Goal: Communication & Community: Answer question/provide support

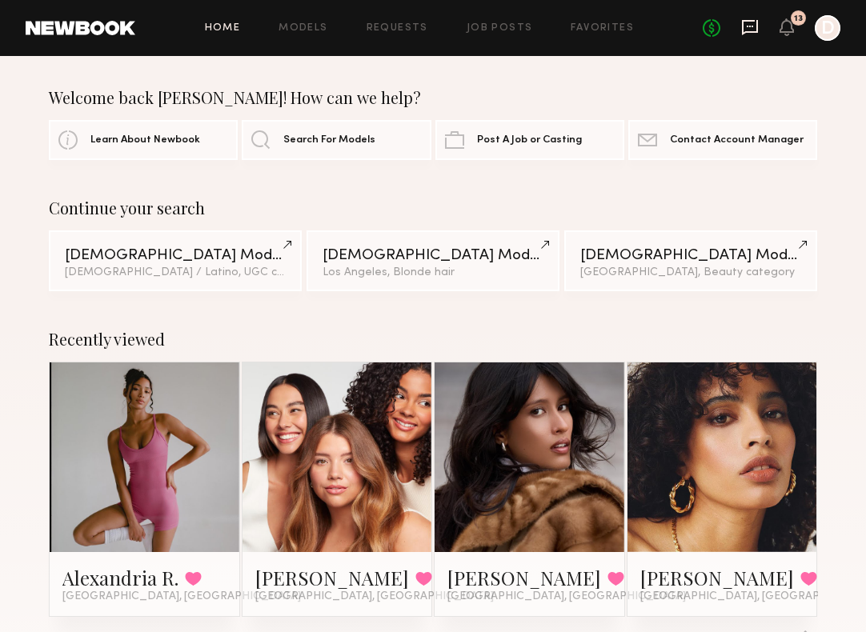
click at [748, 25] on icon at bounding box center [750, 27] width 18 height 18
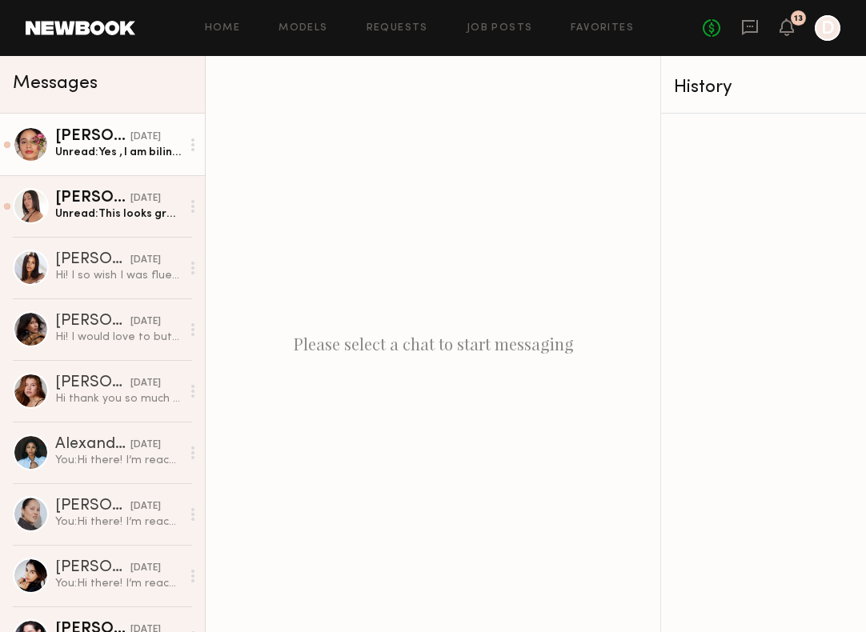
click at [102, 146] on div "Unread: Yes , I am bilingual and I charge 550 per video" at bounding box center [118, 152] width 126 height 15
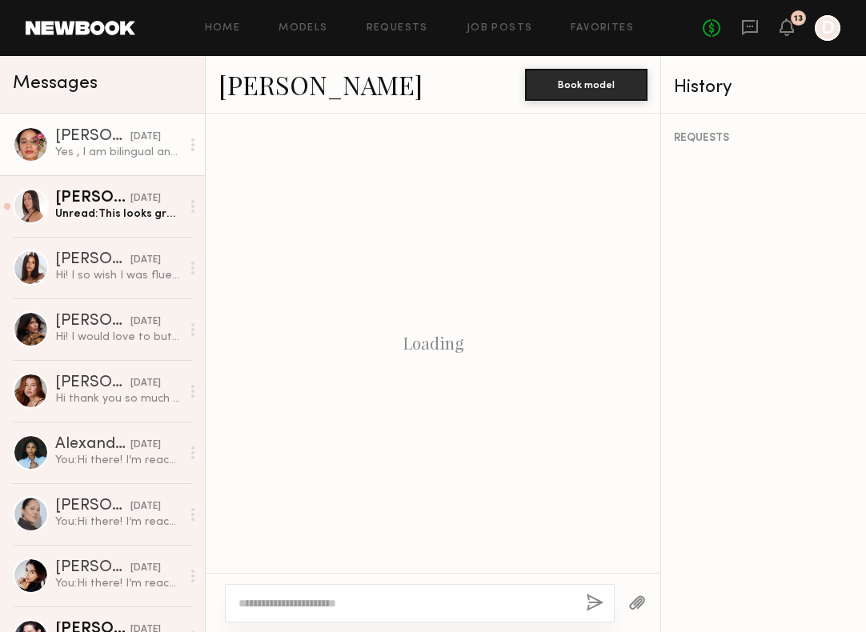
scroll to position [865, 0]
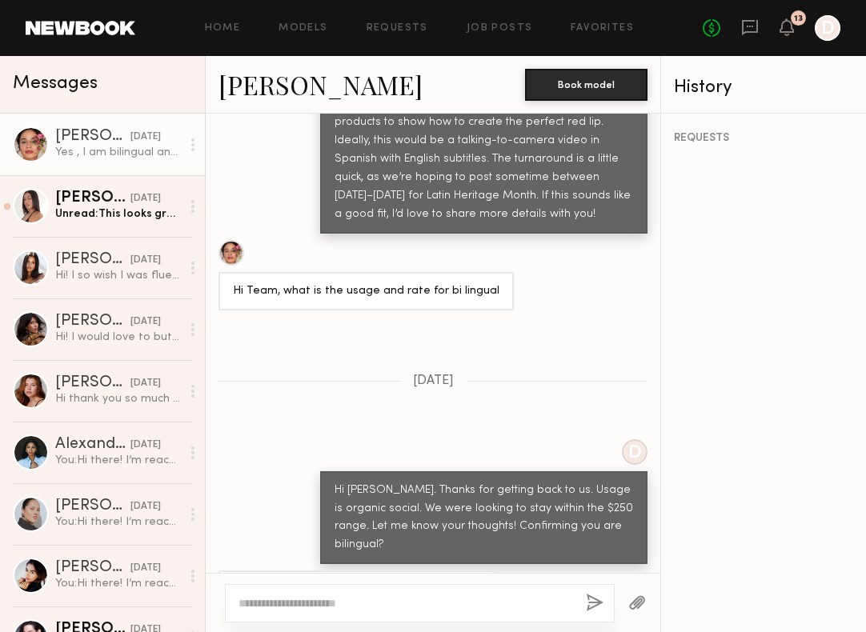
click at [309, 607] on textarea at bounding box center [405, 603] width 335 height 16
type textarea "**********"
click at [591, 600] on button "button" at bounding box center [595, 604] width 18 height 20
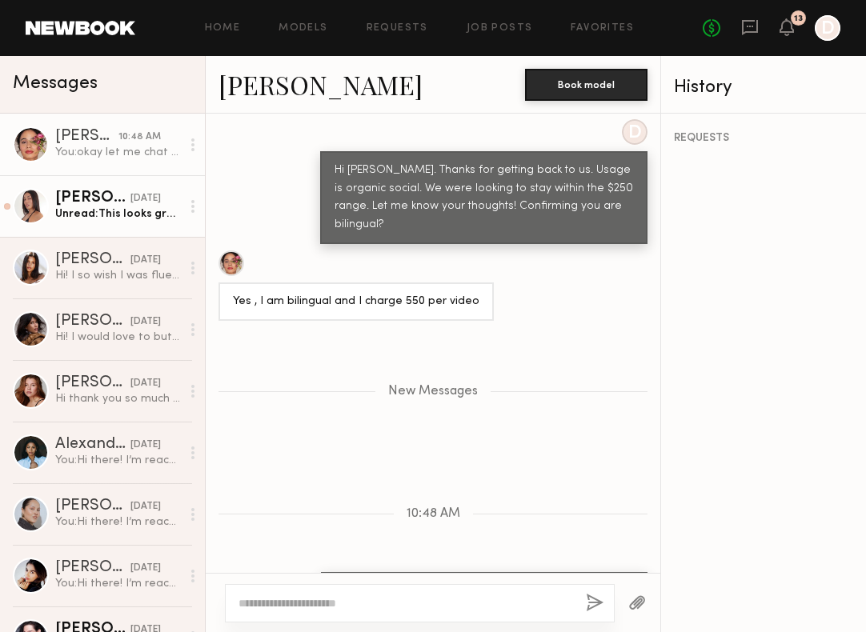
click at [99, 212] on div "Unread: This looks great - super cute! Would love to be apart of it x" at bounding box center [118, 213] width 126 height 15
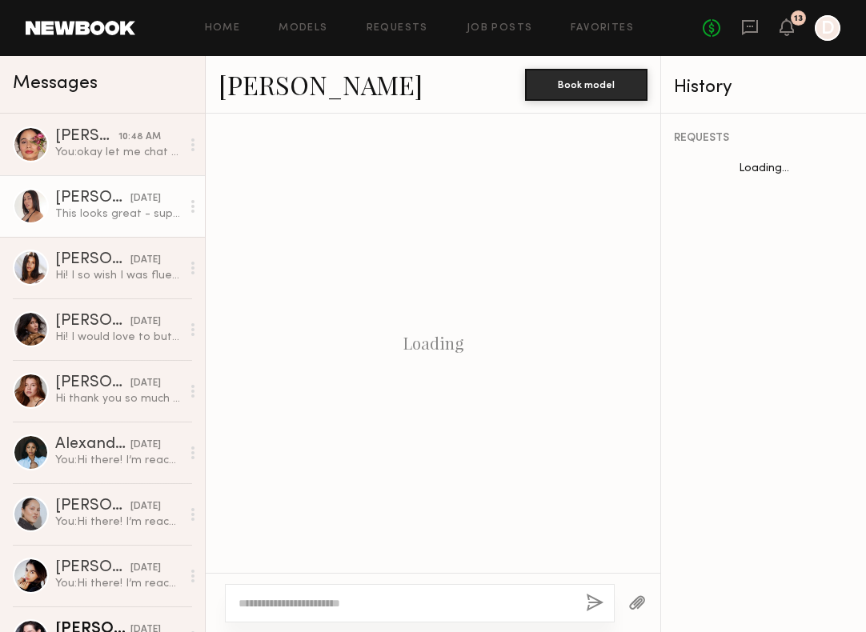
scroll to position [975, 0]
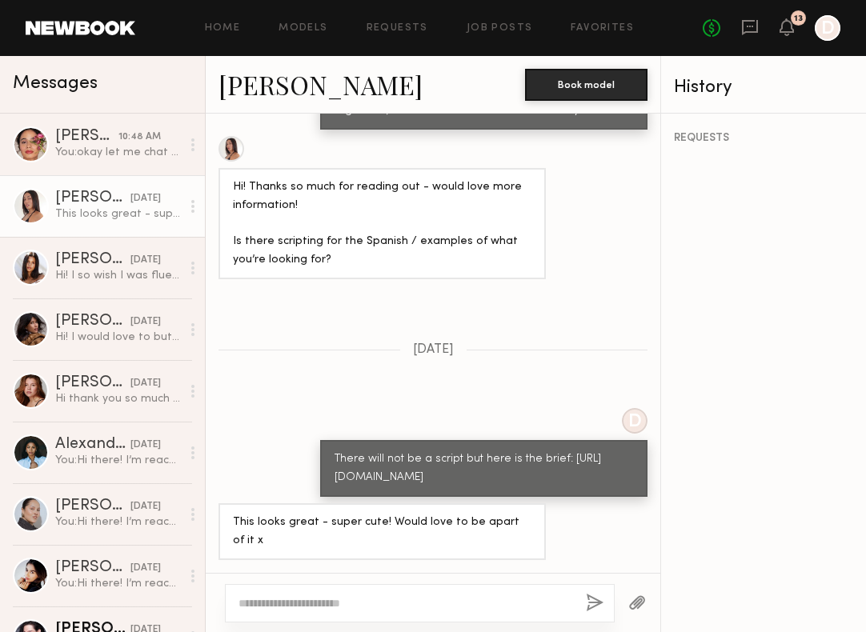
click at [272, 84] on link "[PERSON_NAME]" at bounding box center [320, 84] width 204 height 34
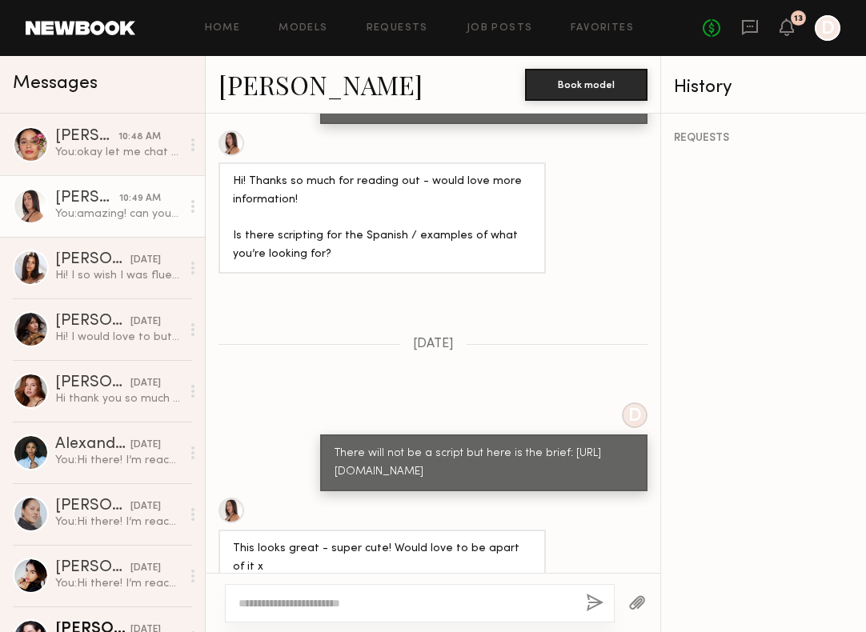
scroll to position [1313, 0]
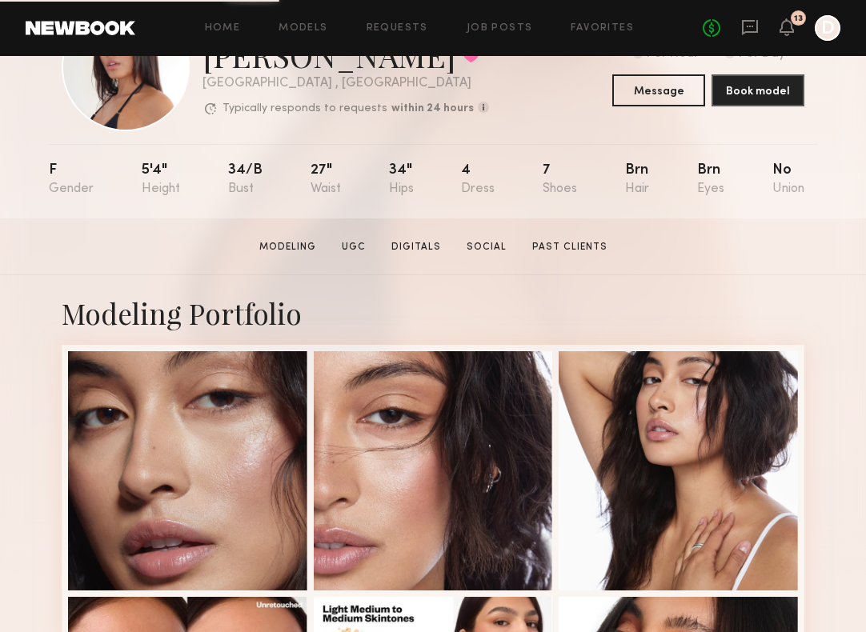
scroll to position [124, 0]
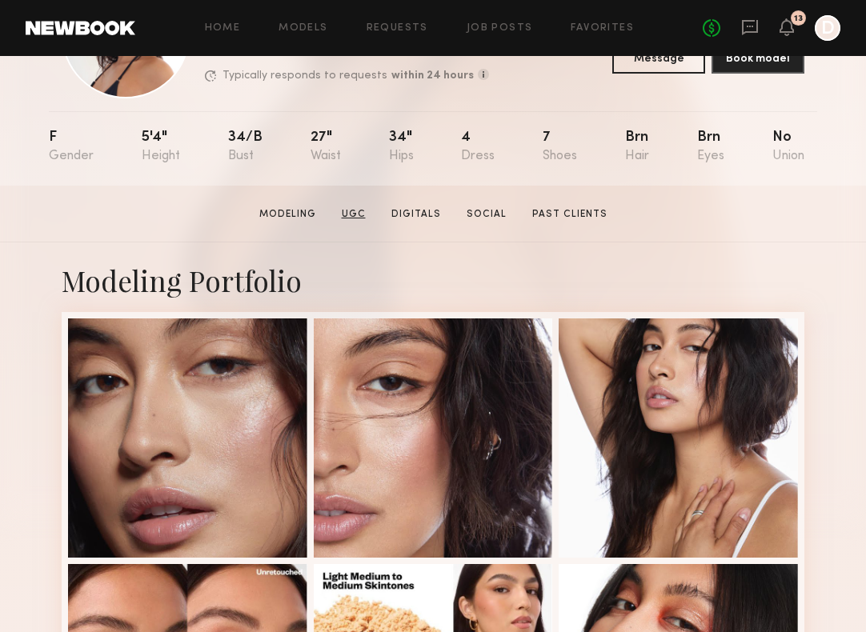
click at [357, 213] on link "UGC" at bounding box center [353, 214] width 37 height 14
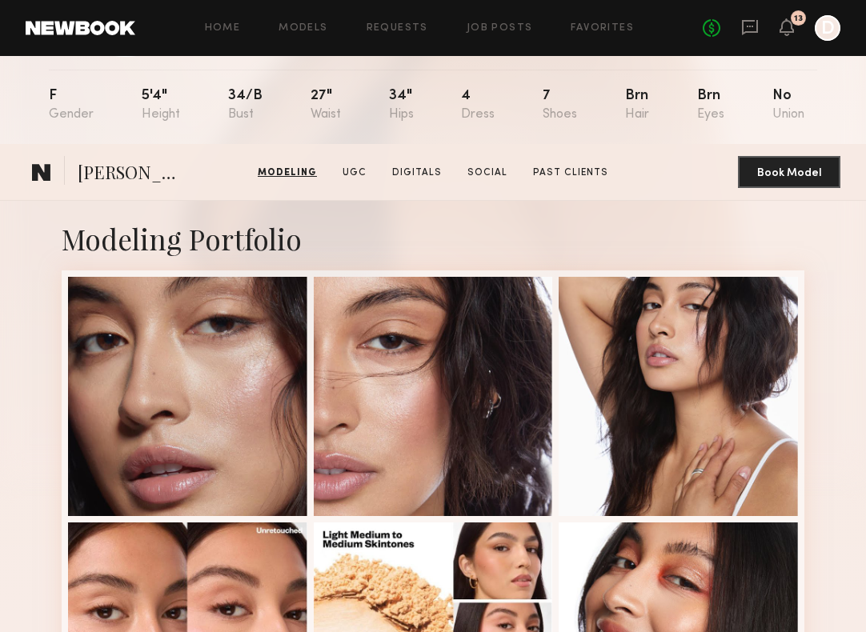
scroll to position [0, 0]
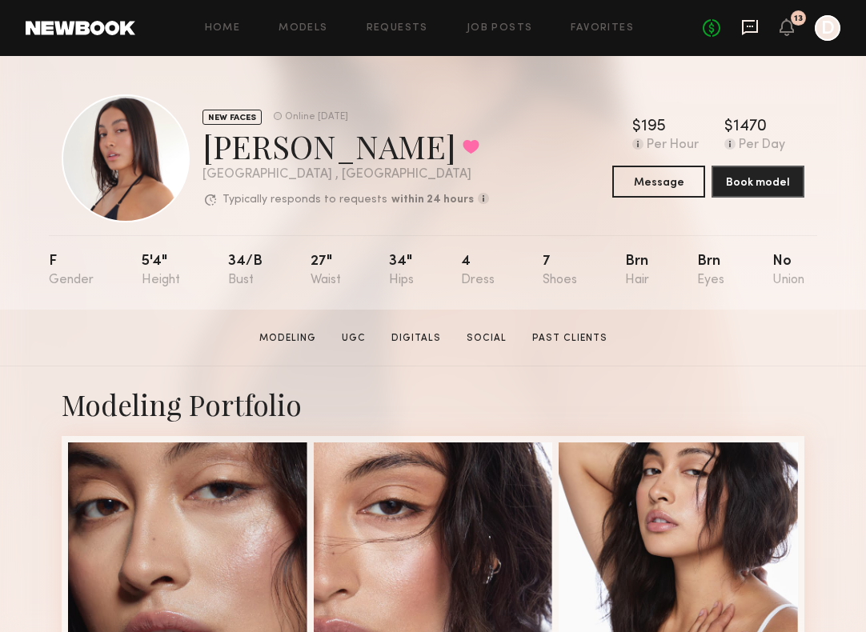
click at [748, 22] on icon at bounding box center [750, 27] width 18 height 18
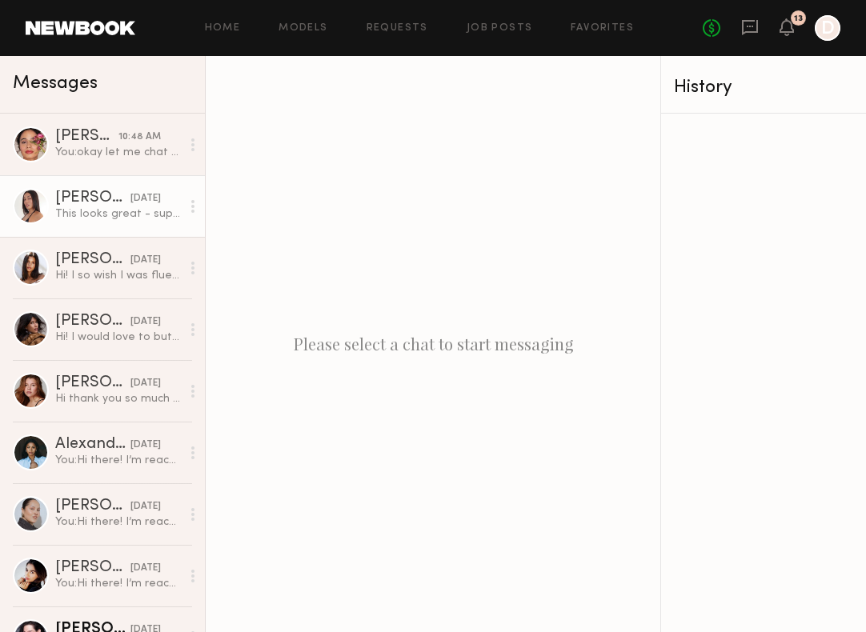
click at [105, 210] on div "This looks great - super cute! Would love to be apart of it x" at bounding box center [118, 213] width 126 height 15
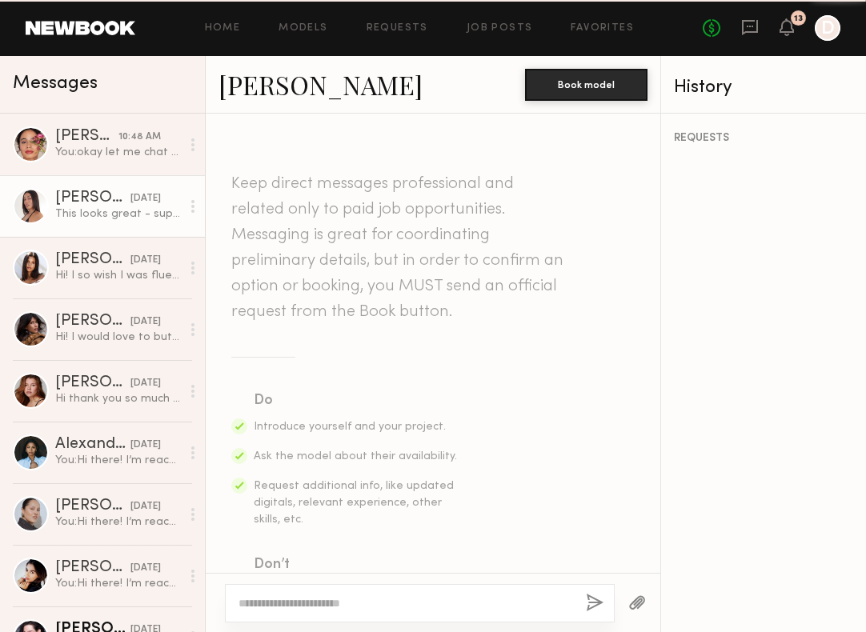
scroll to position [975, 0]
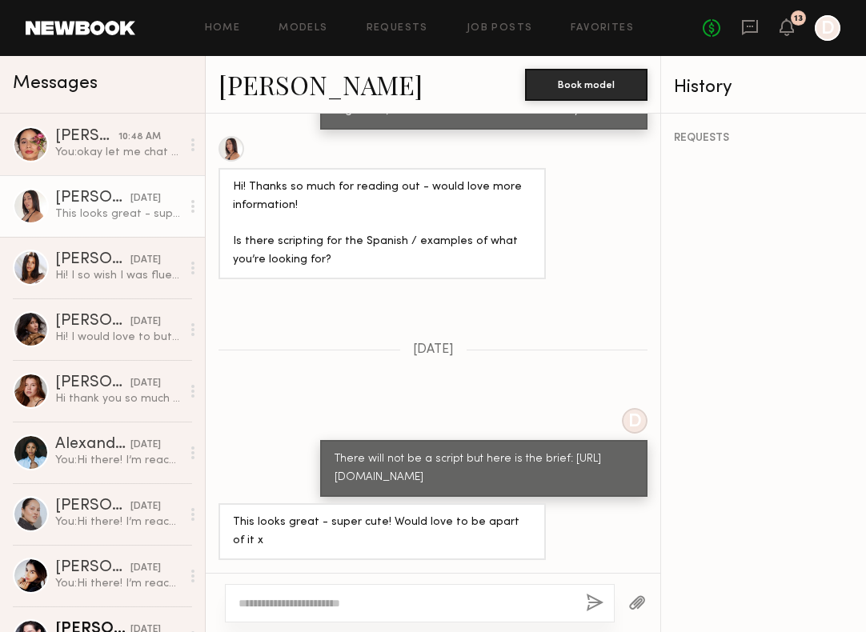
click at [308, 601] on textarea at bounding box center [405, 603] width 335 height 16
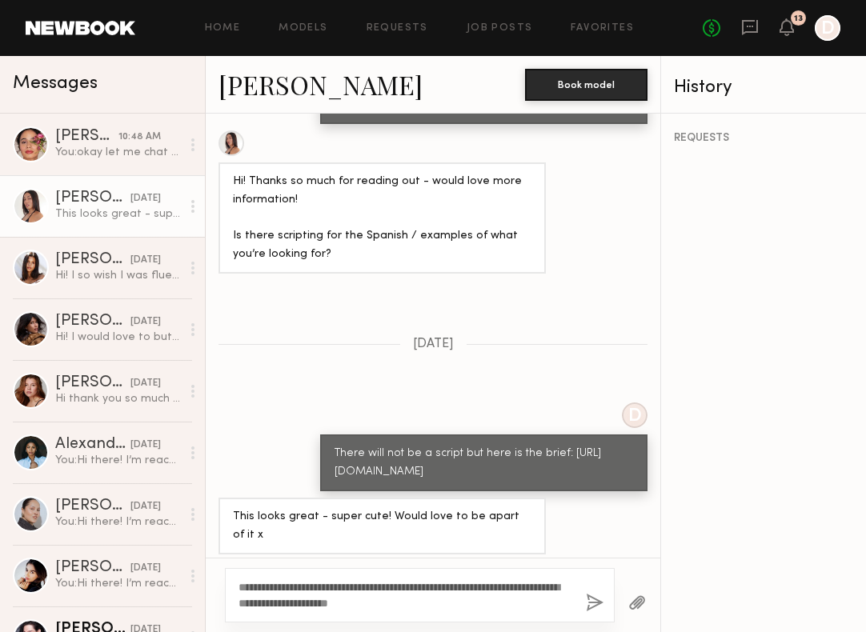
type textarea "**********"
click at [596, 603] on button "button" at bounding box center [595, 604] width 18 height 20
